Goal: Navigation & Orientation: Go to known website

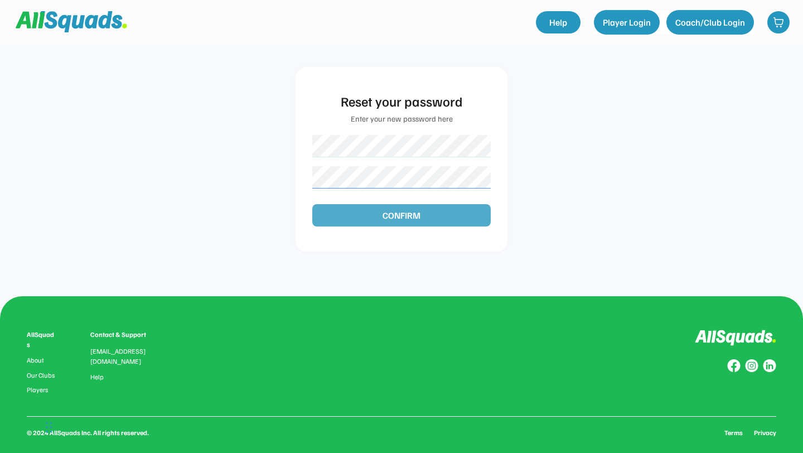
click at [385, 212] on button "CONFIRM" at bounding box center [401, 215] width 178 height 22
